Goal: Check status

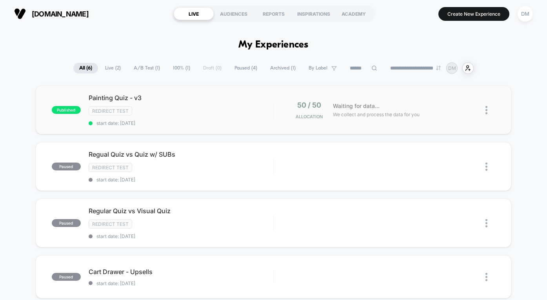
click at [233, 116] on div "Painting Quiz - v3 Redirect Test start date: [DATE]" at bounding box center [181, 110] width 185 height 32
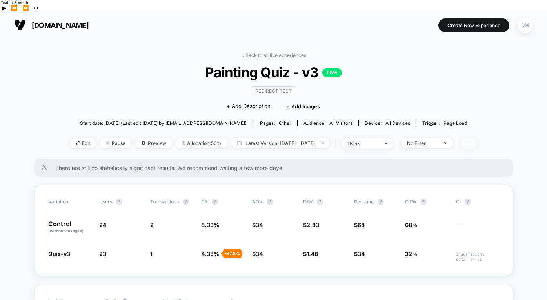
click at [477, 138] on span at bounding box center [469, 143] width 16 height 11
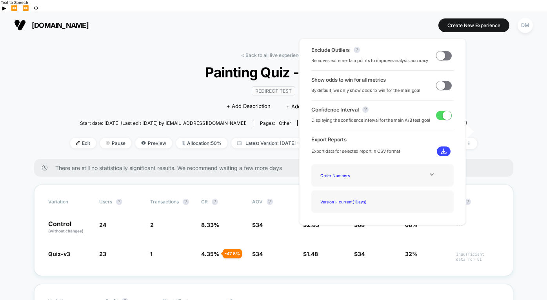
click at [444, 152] on img at bounding box center [444, 151] width 6 height 6
